Goal: Task Accomplishment & Management: Use online tool/utility

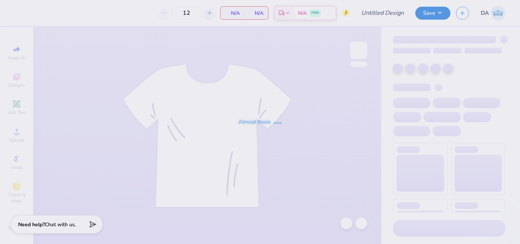
type input "Golf 2"
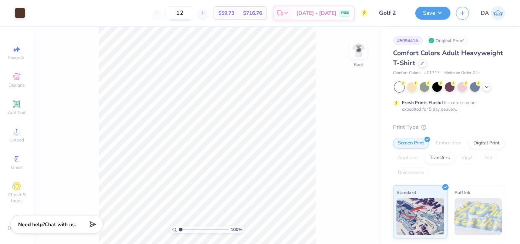
click at [194, 10] on input "12" at bounding box center [179, 12] width 29 height 13
type input "1"
type input "55"
click at [439, 10] on button "Save" at bounding box center [432, 12] width 35 height 13
click at [424, 65] on div at bounding box center [422, 62] width 8 height 8
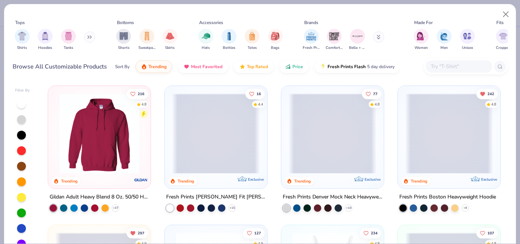
click at [448, 67] on input "text" at bounding box center [458, 66] width 57 height 9
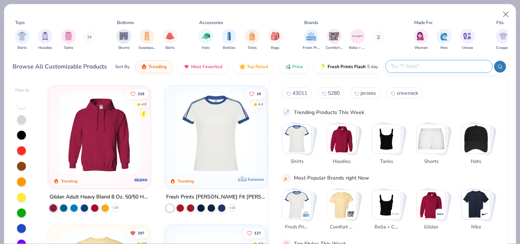
paste input "6030CC"
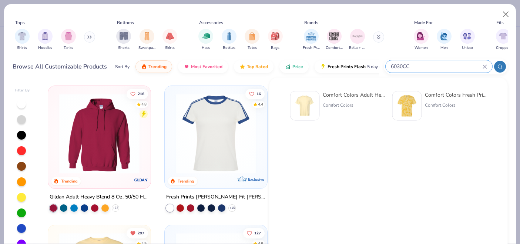
type input "6030CC"
click at [308, 104] on img at bounding box center [305, 105] width 23 height 23
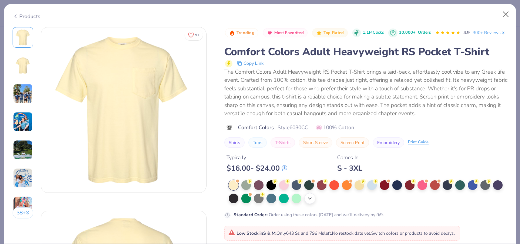
click at [309, 201] on div "+ 22" at bounding box center [309, 198] width 11 height 11
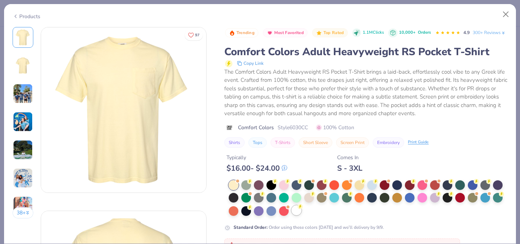
click at [295, 213] on div at bounding box center [297, 210] width 10 height 10
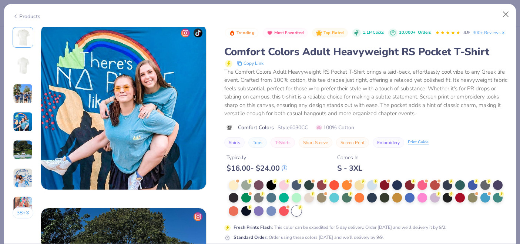
scroll to position [521, 0]
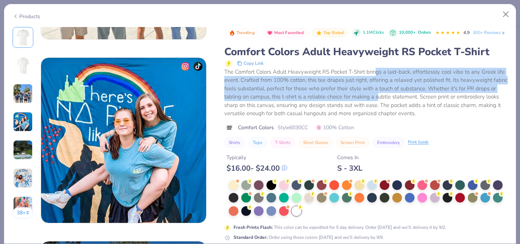
drag, startPoint x: 378, startPoint y: 98, endPoint x: 378, endPoint y: 62, distance: 35.9
click at [378, 62] on div "Comfort Colors Adult Heavyweight RS Pocket T-Shirt Copy Link The Comfort Colors…" at bounding box center [365, 81] width 283 height 73
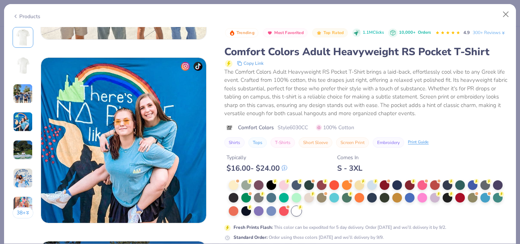
click at [450, 120] on div "Trending Most Favorited Top Rated 1.1M Clicks 10,000+ Orders 4.9 300+ Reviews C…" at bounding box center [365, 87] width 283 height 121
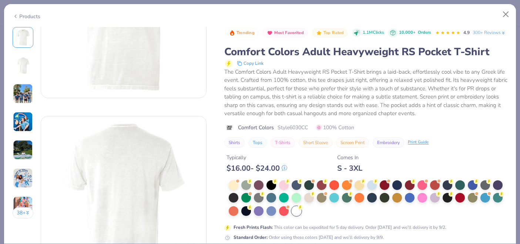
scroll to position [0, 0]
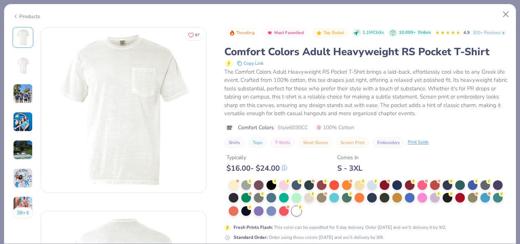
click at [234, 103] on div "The Comfort Colors Adult Heavyweight RS Pocket T-Shirt brings a laid-back, effo…" at bounding box center [365, 93] width 283 height 50
click at [295, 213] on div at bounding box center [297, 211] width 10 height 10
drag, startPoint x: 314, startPoint y: 226, endPoint x: 331, endPoint y: 157, distance: 70.8
click at [331, 157] on div "Trending Most Favorited Top Rated 1.1M Clicks 10,000+ Orders 4.9 300+ Reviews C…" at bounding box center [365, 134] width 283 height 214
click at [438, 174] on div "Trending Most Favorited Top Rated 1.1M Clicks 10,000+ Orders 4.9 300+ Reviews C…" at bounding box center [365, 134] width 283 height 214
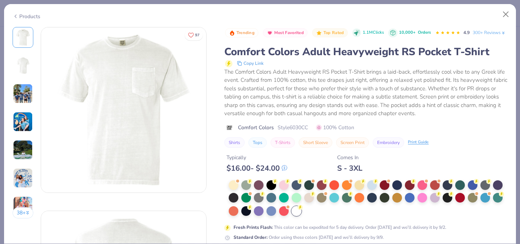
click at [479, 157] on div "Typically $ 16.00 - $ 24.00 Comes In S - 3XL" at bounding box center [365, 160] width 283 height 25
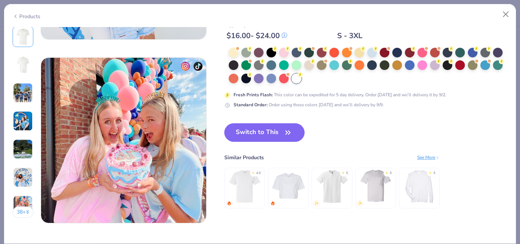
scroll to position [1063, 0]
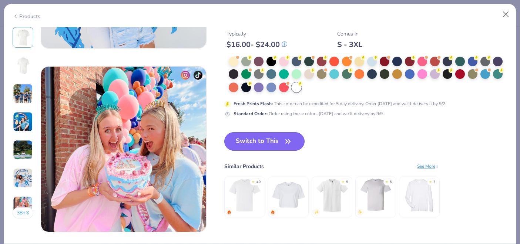
click at [297, 144] on button "Switch to This" at bounding box center [264, 141] width 80 height 19
click at [257, 138] on button "Switch to This" at bounding box center [264, 141] width 80 height 19
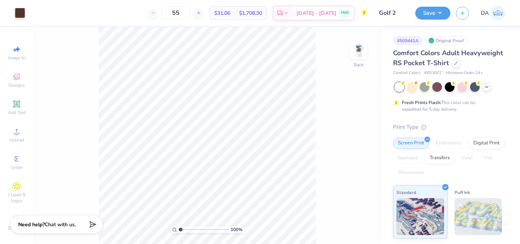
click at [363, 47] on img at bounding box center [358, 50] width 15 height 15
click at [356, 60] on img at bounding box center [359, 51] width 30 height 30
click at [438, 14] on button "Save" at bounding box center [432, 12] width 35 height 13
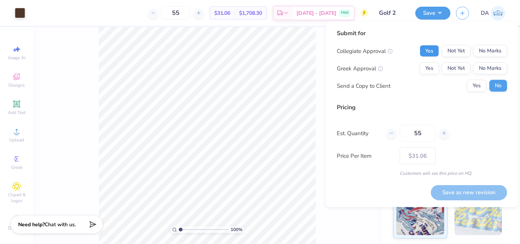
click at [434, 50] on button "Yes" at bounding box center [429, 51] width 19 height 12
click at [490, 54] on button "No Marks" at bounding box center [491, 51] width 34 height 12
click at [438, 70] on button "Yes" at bounding box center [429, 69] width 19 height 12
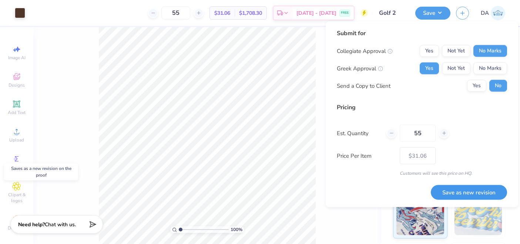
click at [490, 196] on button "Save as new revision" at bounding box center [469, 192] width 76 height 15
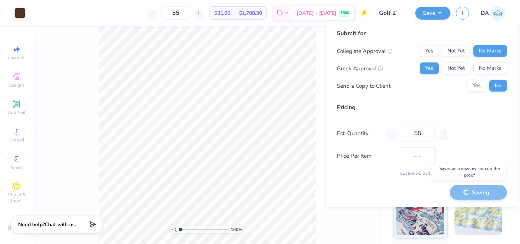
type input "$31.06"
